Goal: Information Seeking & Learning: Learn about a topic

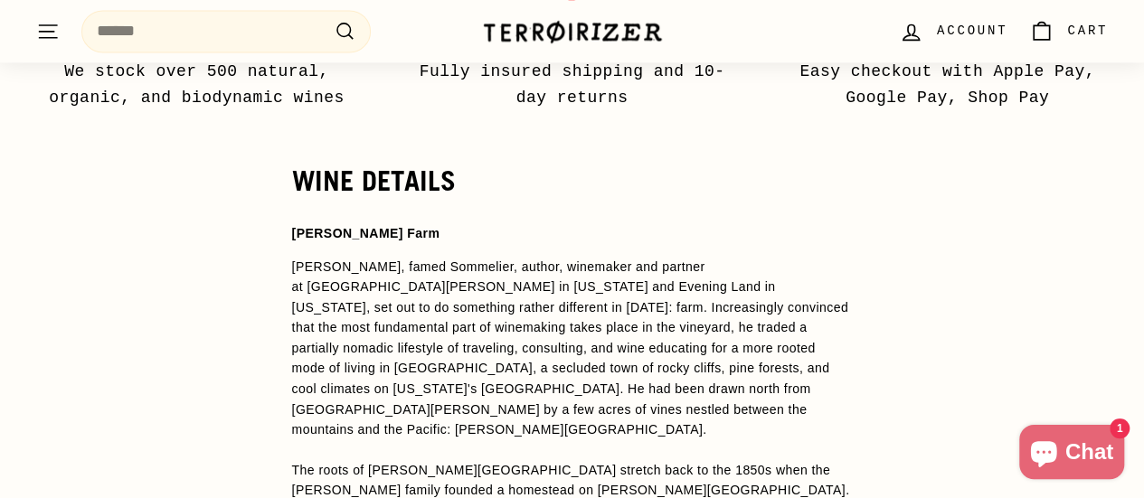
scroll to position [1334, 0]
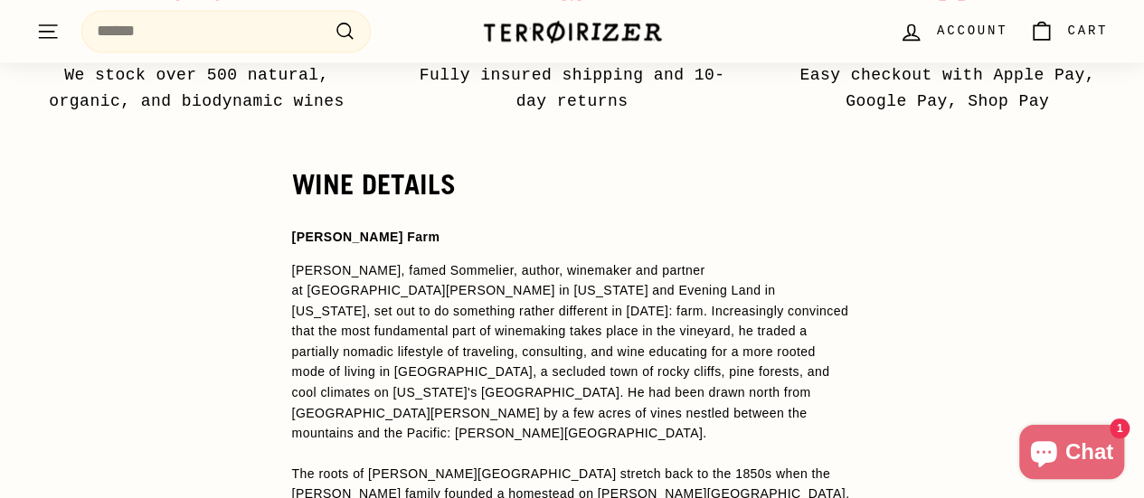
click at [295, 263] on span "[PERSON_NAME], famed Sommelier, author, winemaker and partner at [GEOGRAPHIC_DA…" at bounding box center [570, 351] width 556 height 176
drag, startPoint x: 292, startPoint y: 243, endPoint x: 337, endPoint y: 243, distance: 44.3
click at [337, 263] on span "[PERSON_NAME], famed Sommelier, author, winemaker and partner at [GEOGRAPHIC_DA…" at bounding box center [570, 351] width 556 height 176
copy span "Raj Parr"
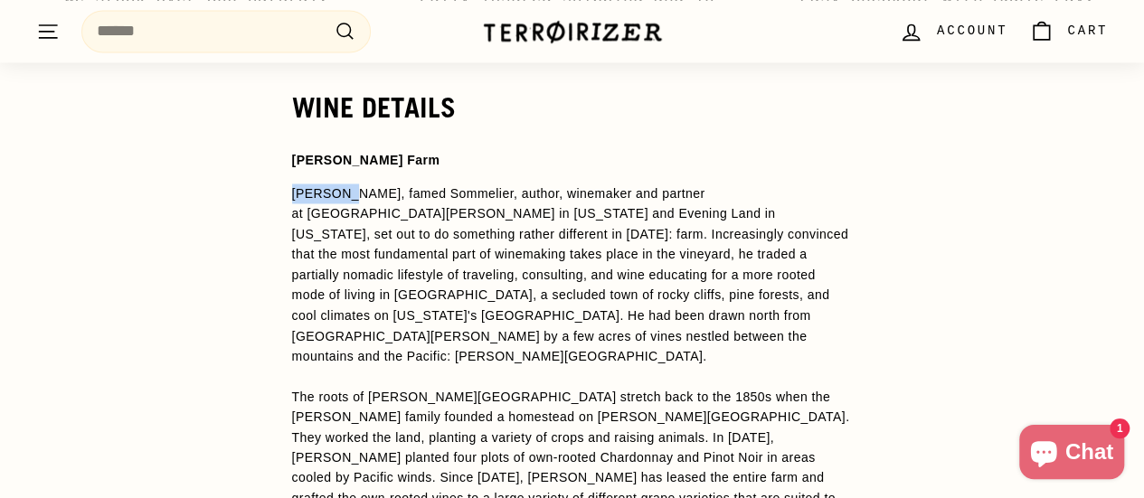
scroll to position [1412, 0]
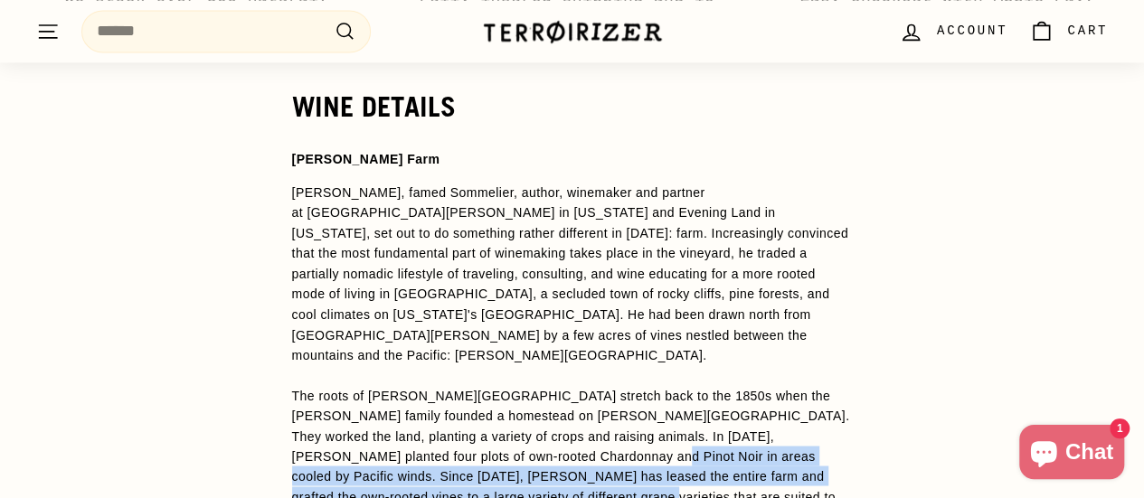
drag, startPoint x: 474, startPoint y: 388, endPoint x: 371, endPoint y: 428, distance: 110.5
click at [371, 428] on span "The roots of [PERSON_NAME][GEOGRAPHIC_DATA] stretch back to the 1850s when the …" at bounding box center [571, 496] width 558 height 217
copy span "Since 2019, Raj Parr has leased the entire farm and grafted the own-rooted vine…"
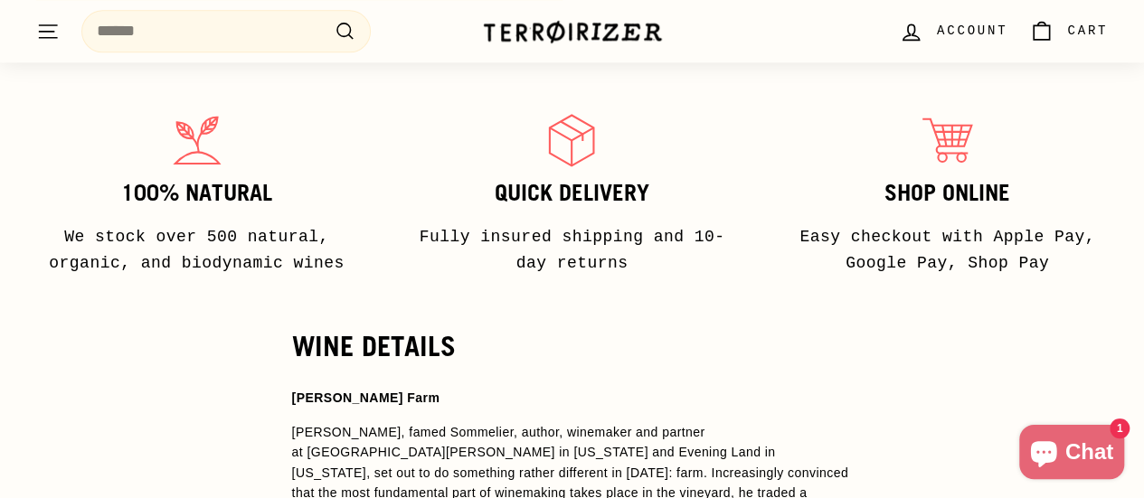
scroll to position [1205, 0]
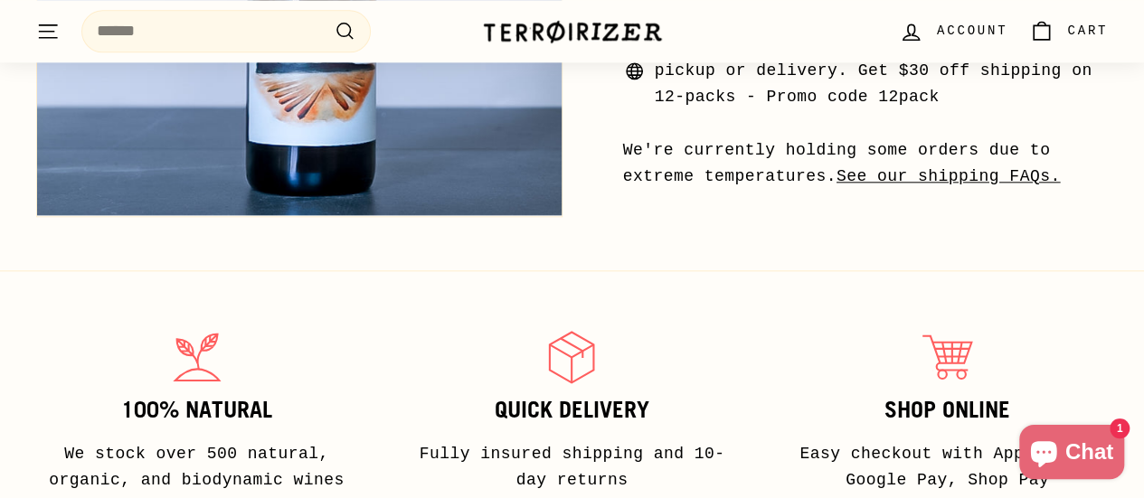
scroll to position [992, 0]
